Goal: Transaction & Acquisition: Book appointment/travel/reservation

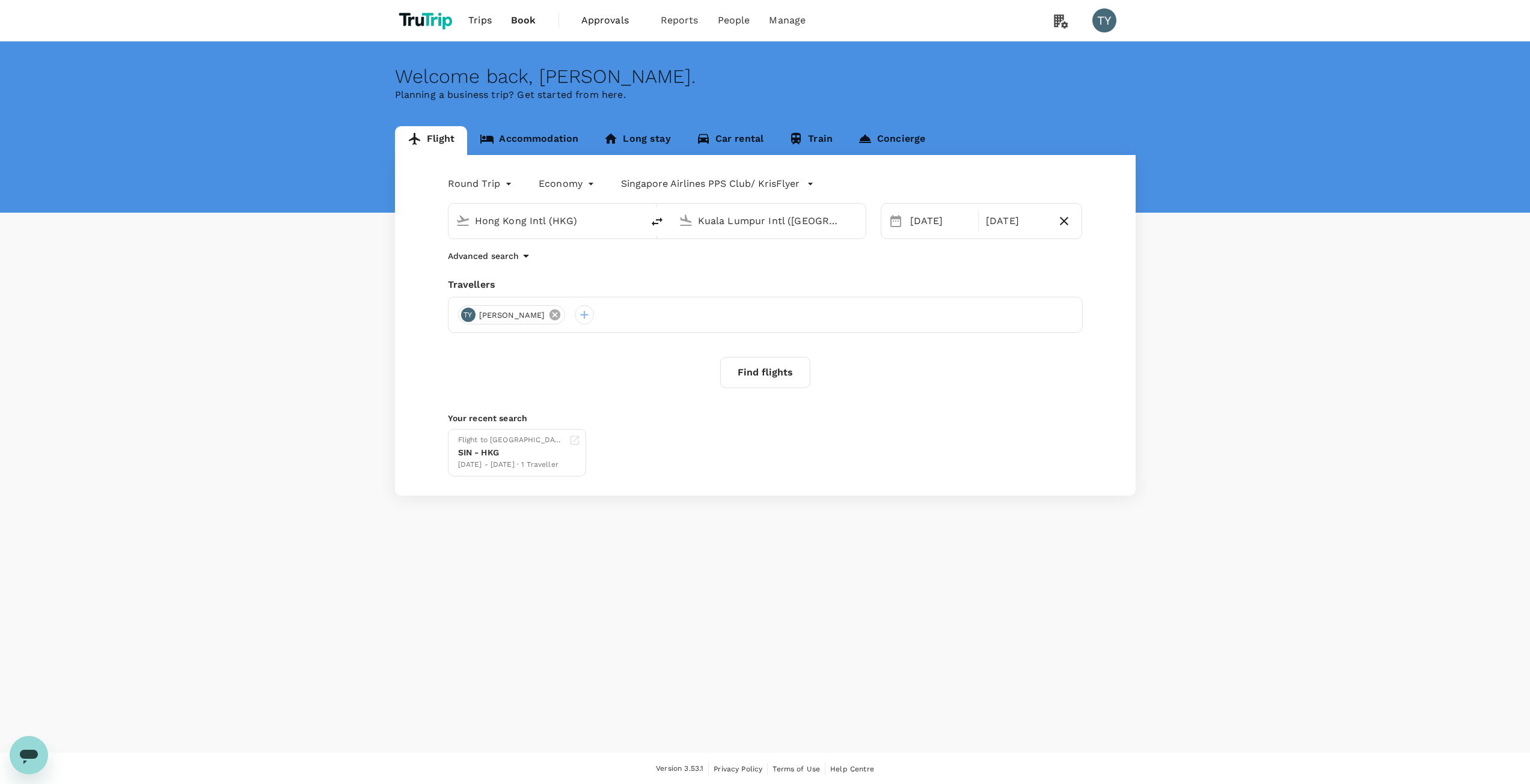
click at [549, 315] on icon at bounding box center [555, 315] width 11 height 11
click at [466, 318] on div at bounding box center [468, 314] width 19 height 19
click at [482, 344] on input "text" at bounding box center [454, 347] width 170 height 19
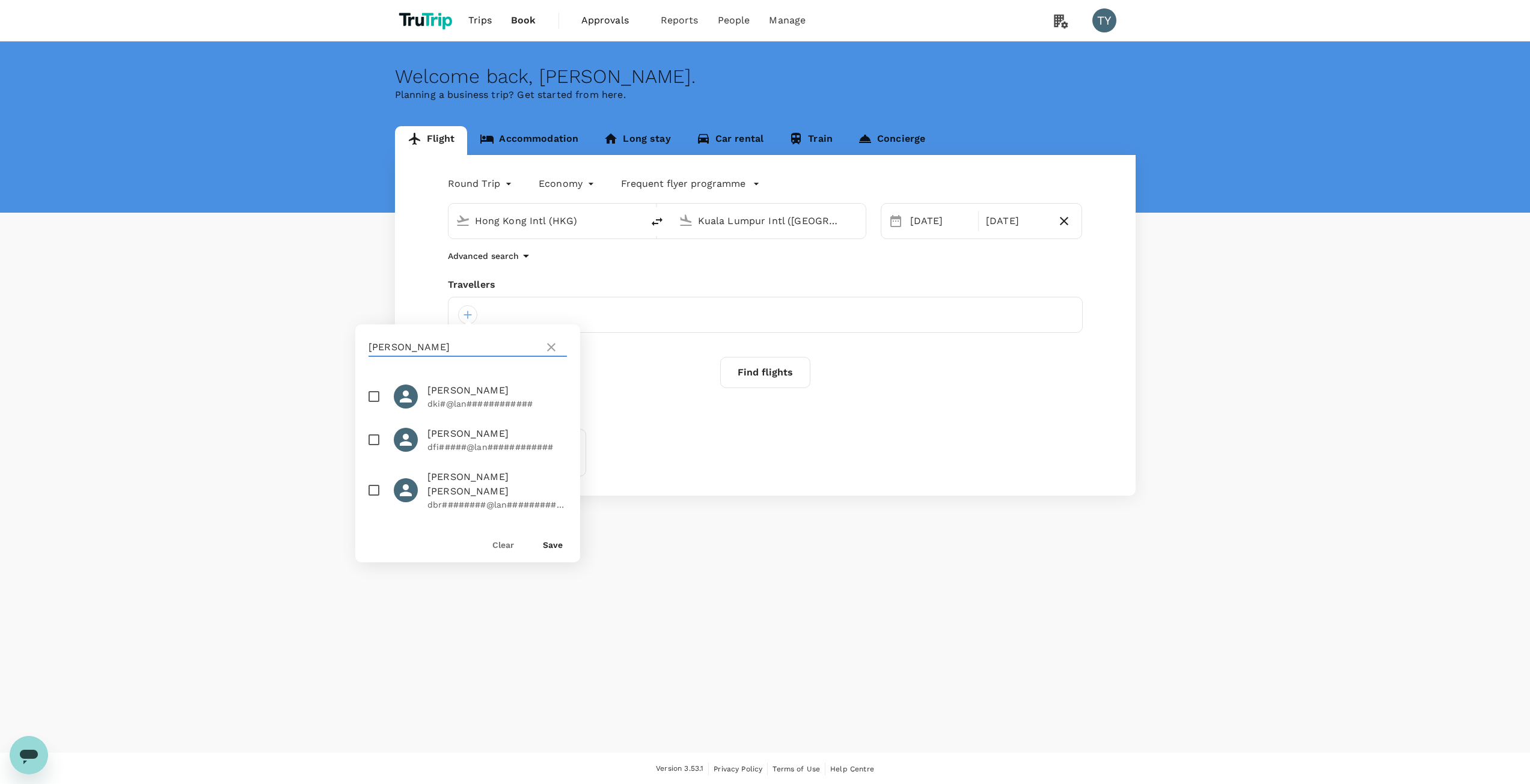
type input "[PERSON_NAME]"
click at [372, 496] on input "checkbox" at bounding box center [374, 491] width 25 height 25
checkbox input "true"
click at [553, 543] on button "Save" at bounding box center [553, 544] width 20 height 10
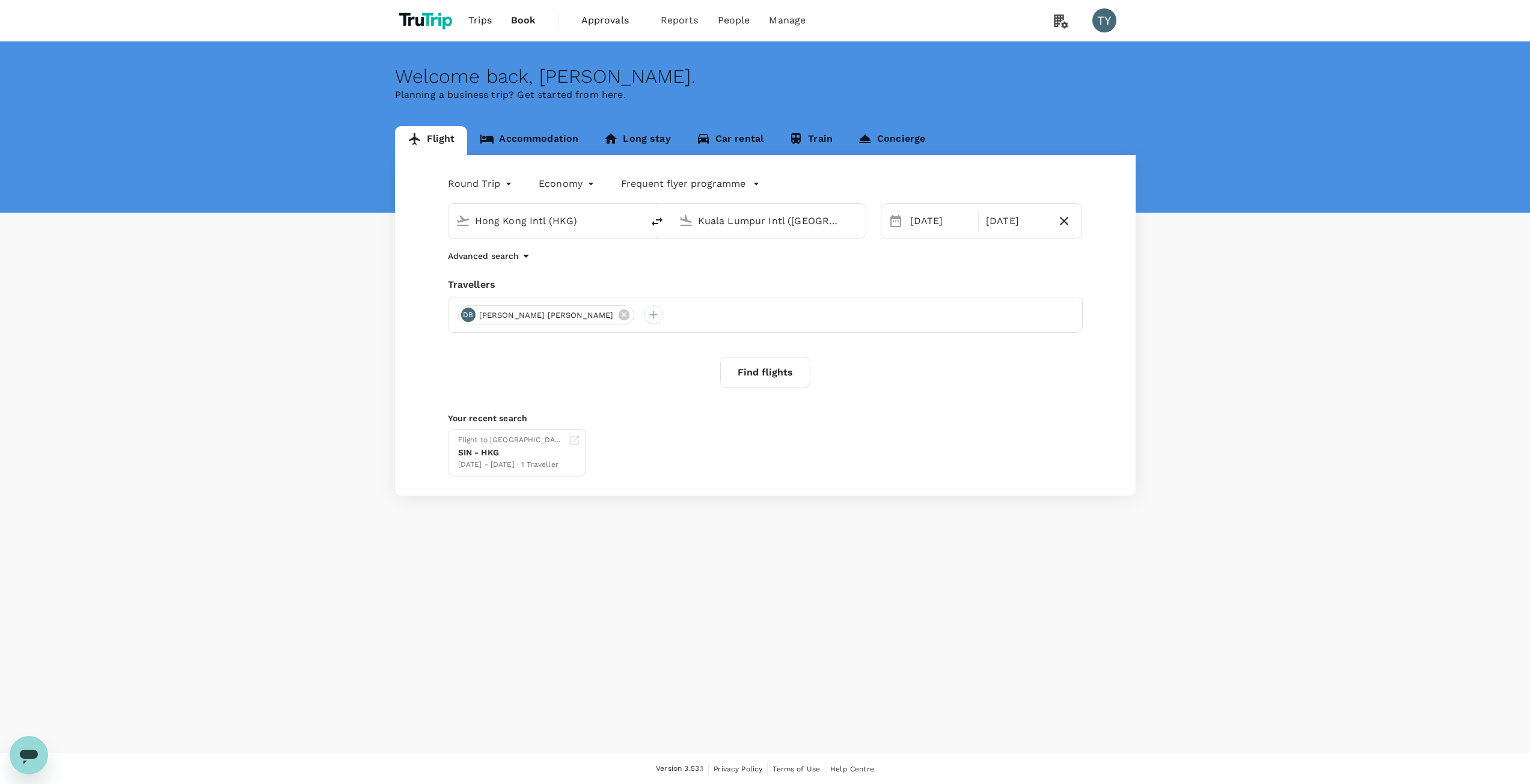
click at [564, 220] on input "Hong Kong Intl (HKG)" at bounding box center [546, 221] width 143 height 19
click at [551, 267] on p "[PERSON_NAME] Intl" at bounding box center [564, 267] width 212 height 12
type input "[PERSON_NAME] Intl (DEL)"
click at [721, 225] on input "Kuala Lumpur Intl ([GEOGRAPHIC_DATA])" at bounding box center [769, 221] width 143 height 19
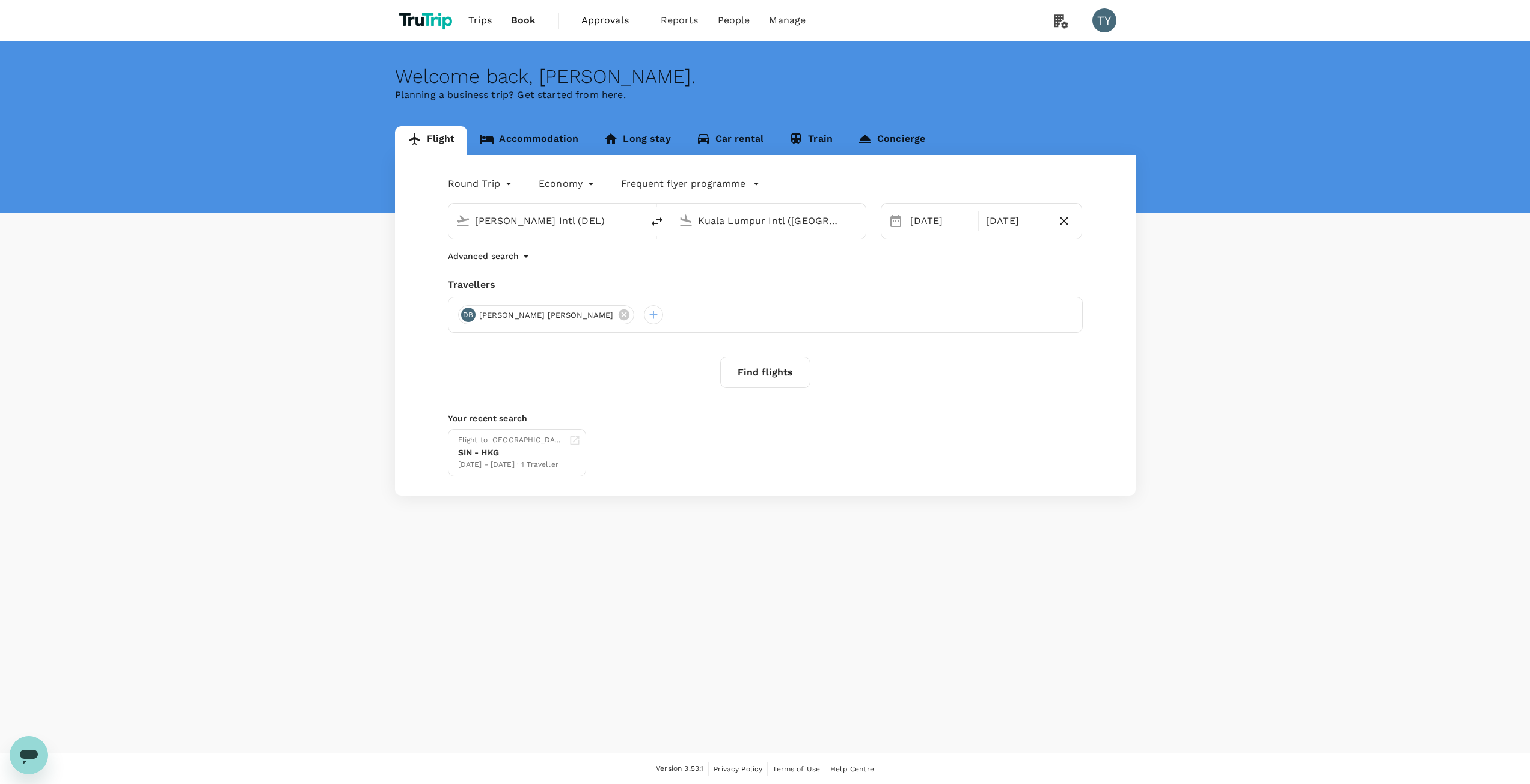
click at [721, 225] on input "Kuala Lumpur Intl ([GEOGRAPHIC_DATA])" at bounding box center [769, 221] width 143 height 19
click at [708, 266] on p "Chhatrapati Shivaji Intl" at bounding box center [786, 267] width 210 height 12
type input "Chhatrapati Shivaji Intl (BOM)"
click at [792, 267] on div "Round Trip roundtrip Economy economy Frequent flyer programme [PERSON_NAME] Int…" at bounding box center [765, 326] width 740 height 341
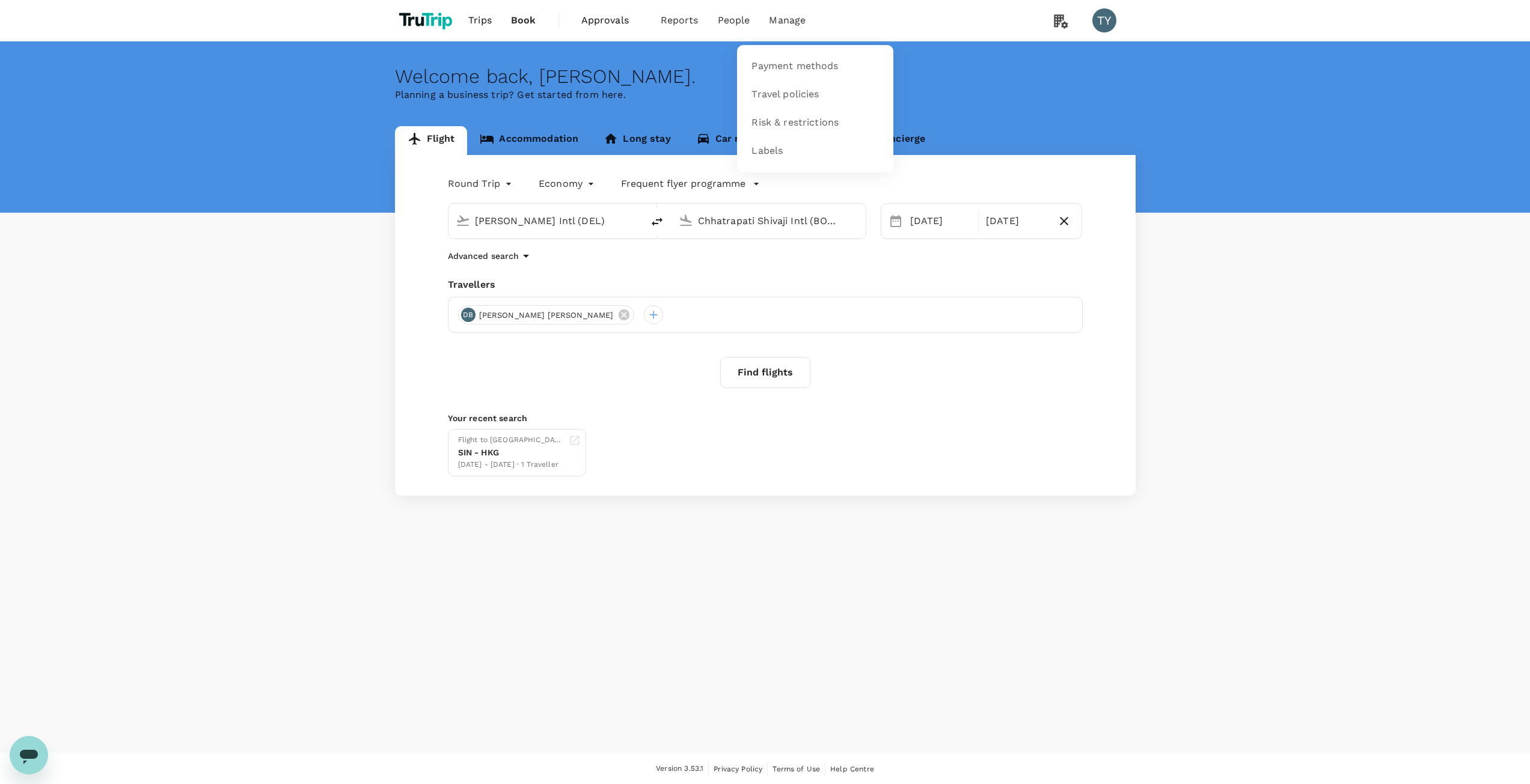
click at [763, 20] on li "Manage" at bounding box center [787, 21] width 56 height 41
click at [772, 59] on span "Payment methods" at bounding box center [794, 65] width 86 height 13
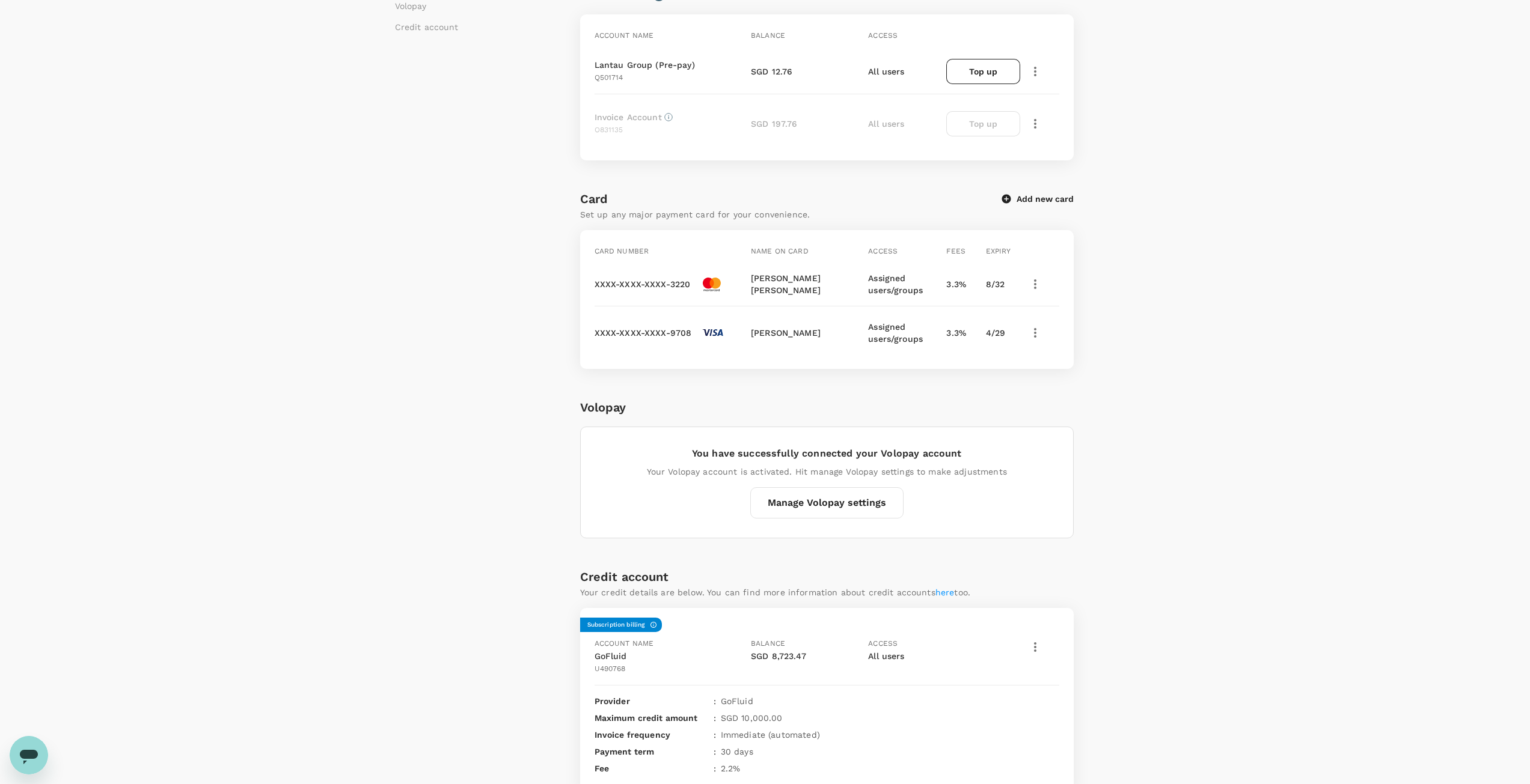
scroll to position [180, 0]
drag, startPoint x: 629, startPoint y: 657, endPoint x: 597, endPoint y: 654, distance: 32.1
click at [597, 654] on p "GoFluid" at bounding box center [670, 653] width 152 height 12
copy p "GoFluid"
